Goal: Information Seeking & Learning: Find specific fact

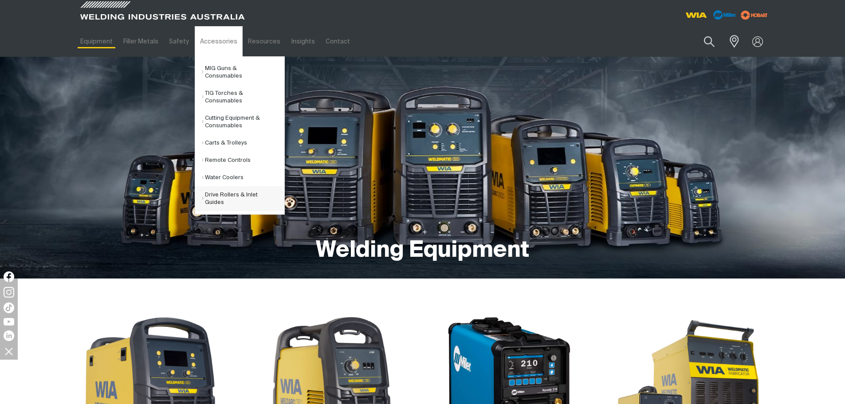
drag, startPoint x: 228, startPoint y: 183, endPoint x: 248, endPoint y: 188, distance: 21.1
click at [228, 186] on link "Drive Rollers & Inlet Guides" at bounding box center [243, 198] width 82 height 25
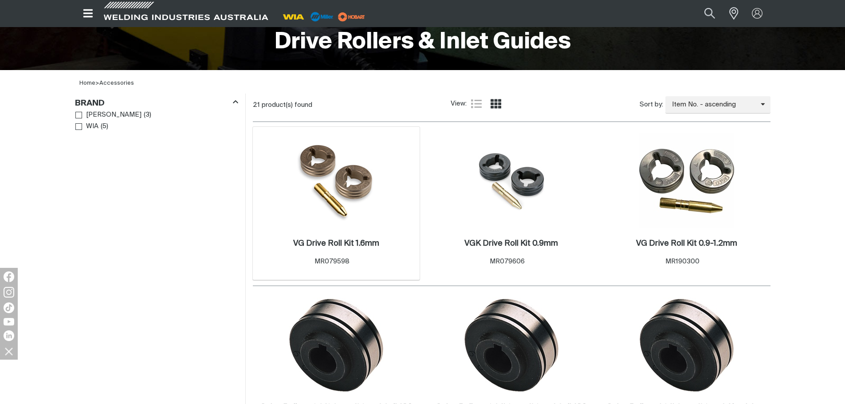
scroll to position [211, 0]
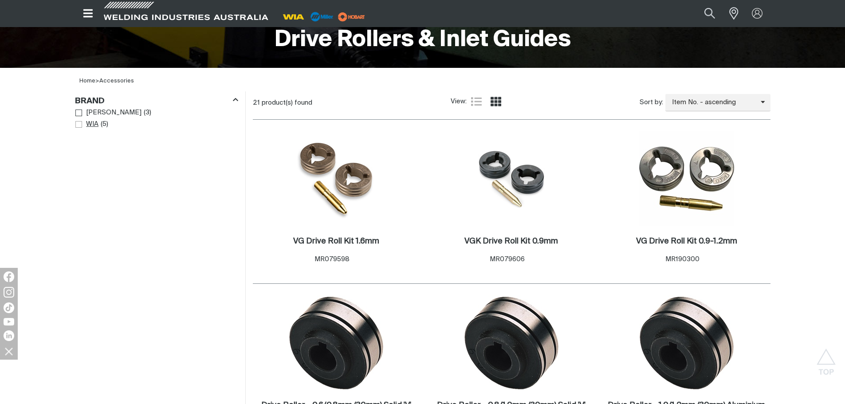
click at [77, 125] on span "Brand" at bounding box center [78, 124] width 7 height 7
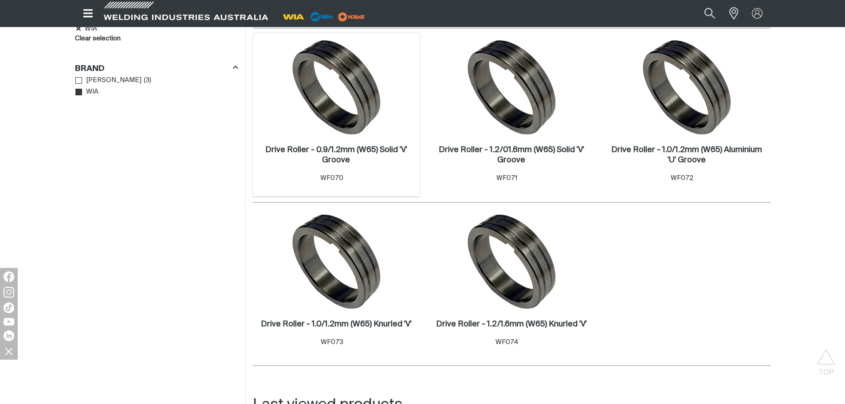
scroll to position [277, 0]
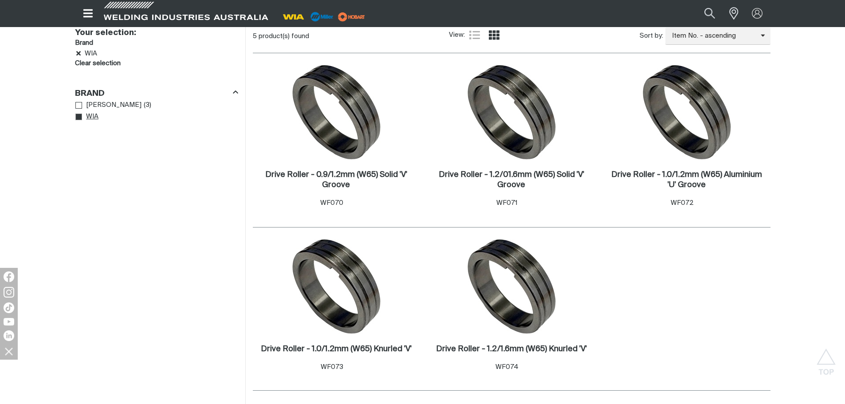
click at [78, 121] on link "WIA" at bounding box center [87, 117] width 24 height 12
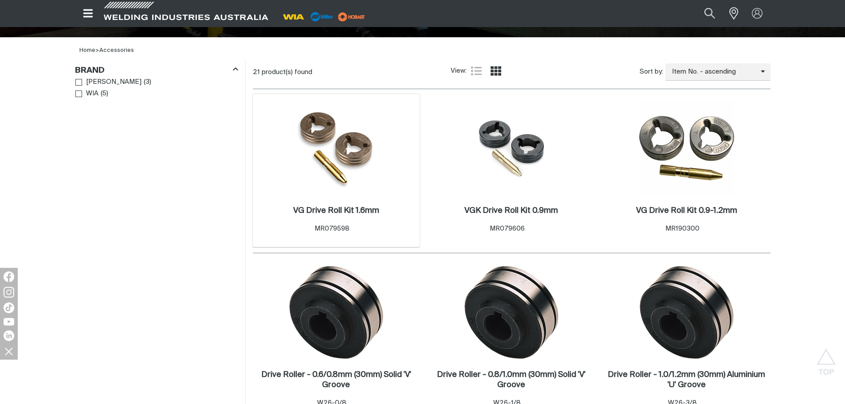
scroll to position [244, 0]
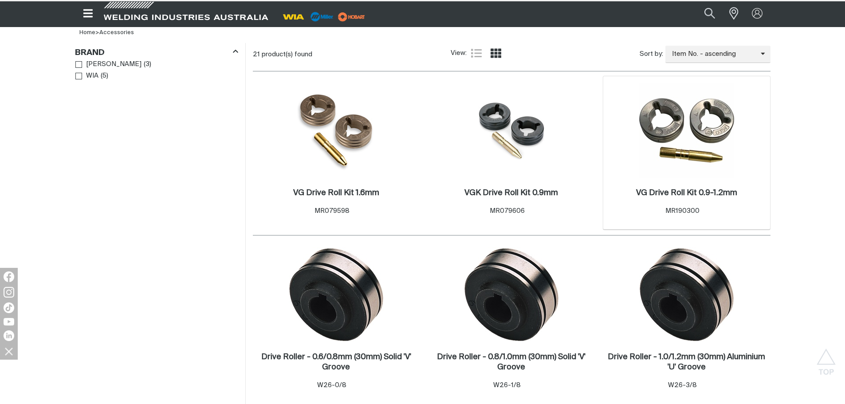
scroll to position [211, 0]
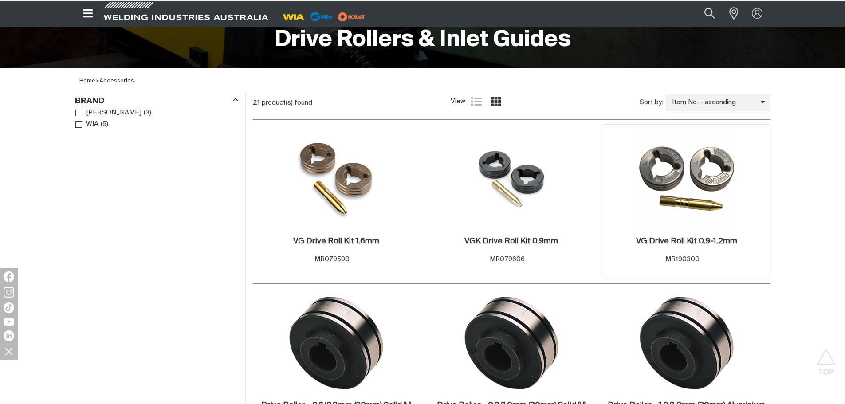
click at [687, 165] on img at bounding box center [686, 178] width 95 height 95
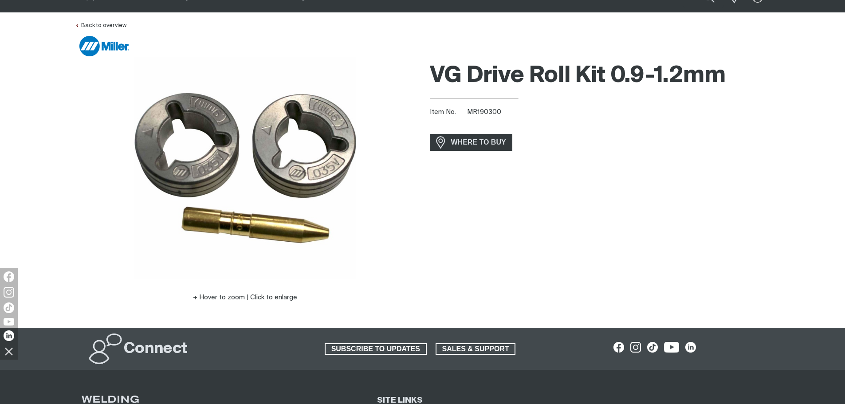
scroll to position [55, 0]
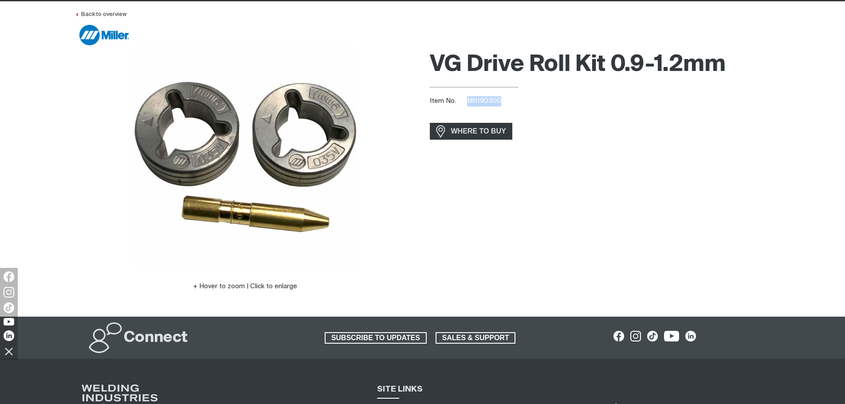
drag, startPoint x: 467, startPoint y: 100, endPoint x: 513, endPoint y: 101, distance: 45.7
click at [513, 101] on div "Item No. MR190300" at bounding box center [600, 101] width 341 height 10
copy span "MR190300"
drag, startPoint x: 482, startPoint y: 120, endPoint x: 476, endPoint y: 109, distance: 12.5
click at [482, 119] on div "VG Drive Roll Kit 0.9-1.2mm Item No. MR190300 incl. gst WHERE TO BUY" at bounding box center [600, 181] width 341 height 270
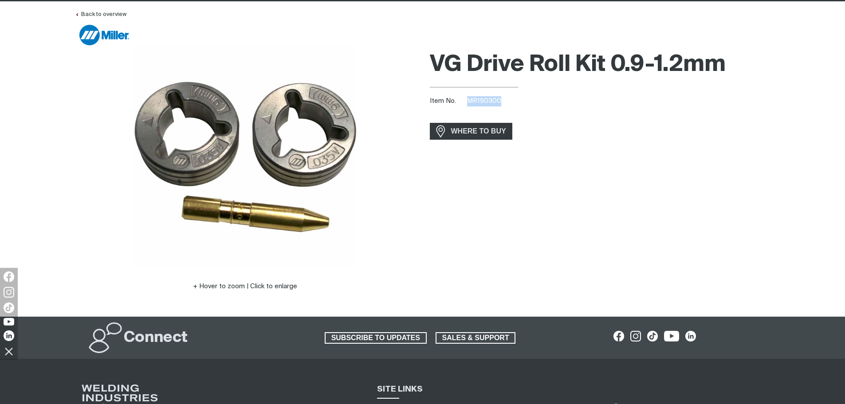
drag, startPoint x: 468, startPoint y: 99, endPoint x: 511, endPoint y: 95, distance: 43.2
click at [510, 95] on div "VG Drive Roll Kit 0.9-1.2mm Item No. MR190300 incl. gst WHERE TO BUY" at bounding box center [600, 181] width 341 height 270
copy span "MR190300"
